Goal: Task Accomplishment & Management: Manage account settings

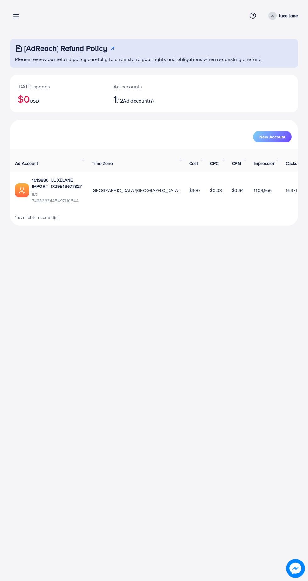
click at [269, 15] on span at bounding box center [273, 16] width 8 height 8
click at [256, 56] on link "Log out" at bounding box center [268, 52] width 60 height 14
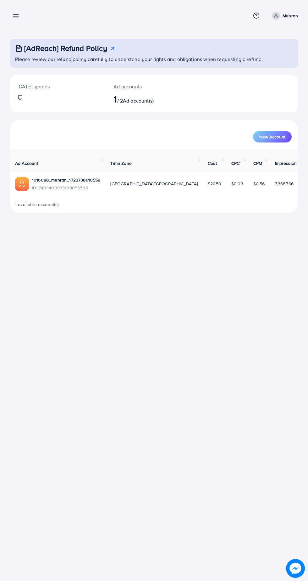
click at [16, 18] on line at bounding box center [16, 18] width 5 height 0
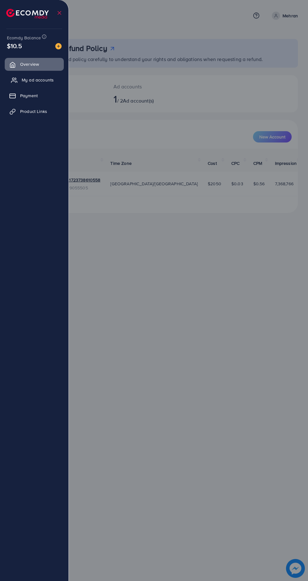
click at [29, 82] on span "My ad accounts" at bounding box center [38, 80] width 32 height 6
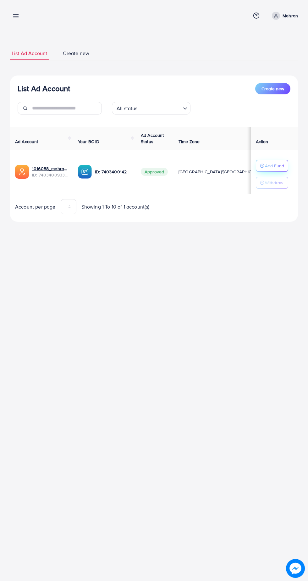
click at [281, 168] on p "Add Fund" at bounding box center [274, 166] width 19 height 8
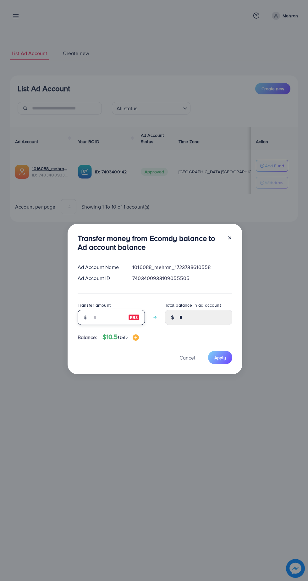
click at [115, 318] on input "number" at bounding box center [107, 317] width 31 height 15
click at [129, 316] on img at bounding box center [133, 318] width 11 height 8
type input "**"
type input "*****"
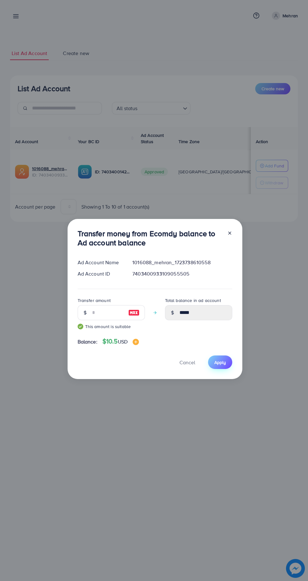
click at [219, 363] on span "Apply" at bounding box center [221, 362] width 12 height 6
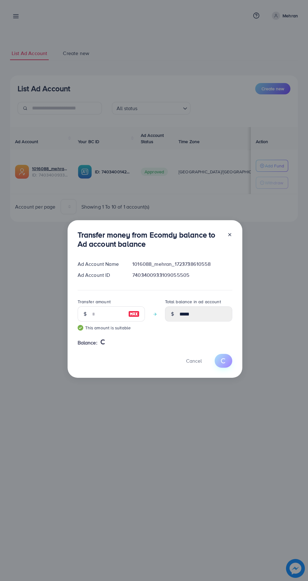
type input "*"
